Goal: Go to known website: Access a specific website the user already knows

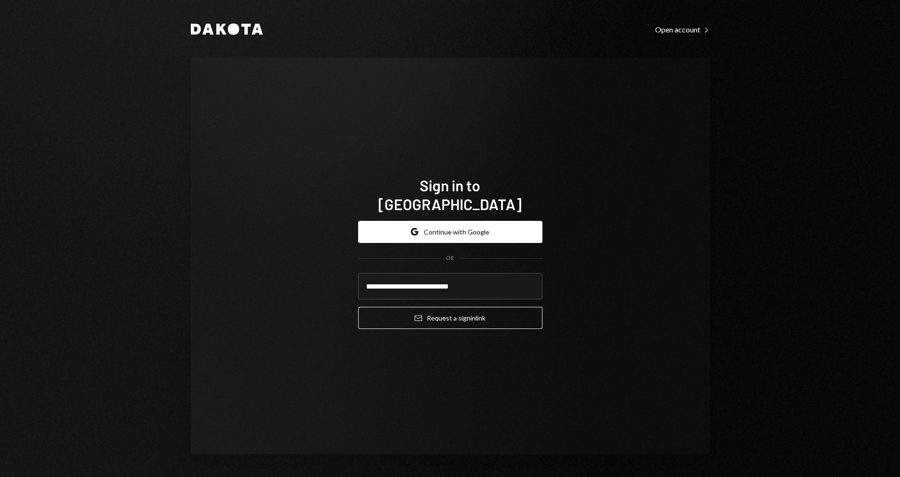
type input "**********"
click at [358, 307] on button "Email Request a sign in link" at bounding box center [450, 318] width 184 height 22
type input "**********"
click at [358, 307] on button "Email Request a sign in link" at bounding box center [450, 318] width 184 height 22
